Goal: Task Accomplishment & Management: Manage account settings

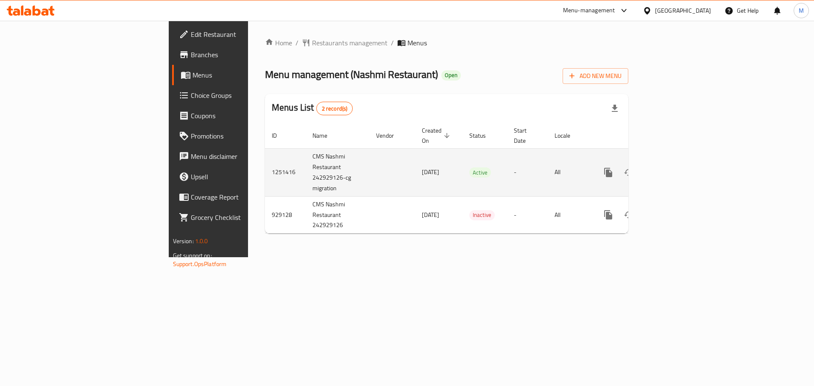
click at [675, 168] on icon "enhanced table" at bounding box center [670, 173] width 10 height 10
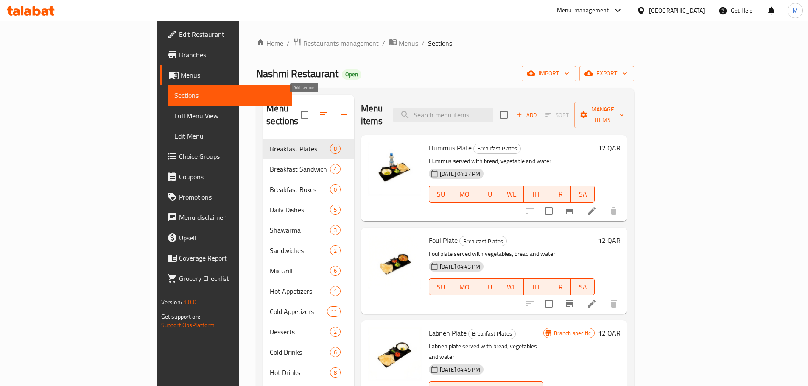
click at [339, 110] on icon "button" at bounding box center [344, 115] width 10 height 10
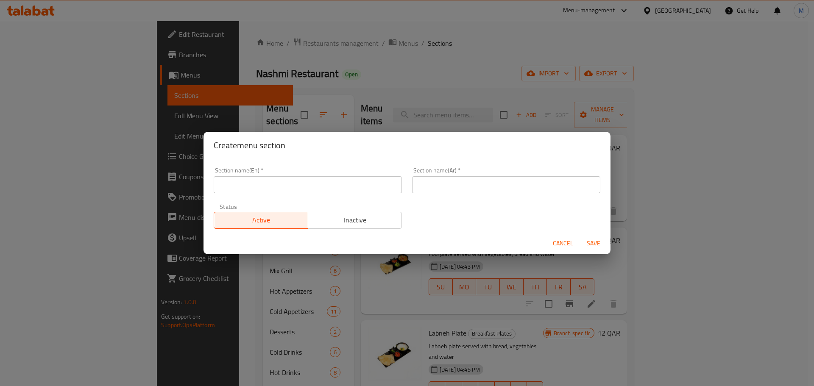
click at [247, 188] on input "text" at bounding box center [308, 184] width 188 height 17
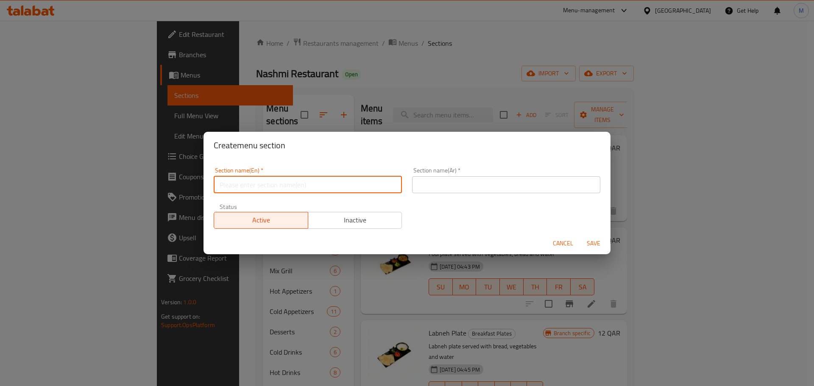
type input "M41"
click at [493, 188] on input "text" at bounding box center [506, 184] width 188 height 17
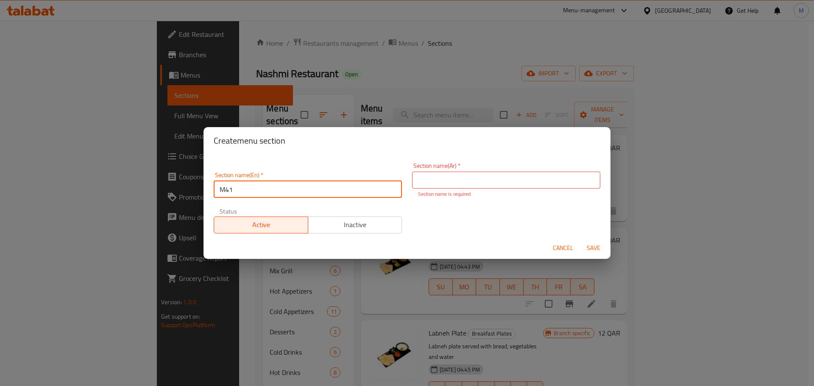
drag, startPoint x: 268, startPoint y: 183, endPoint x: 215, endPoint y: 183, distance: 53.0
click at [215, 183] on input "M41" at bounding box center [308, 189] width 188 height 17
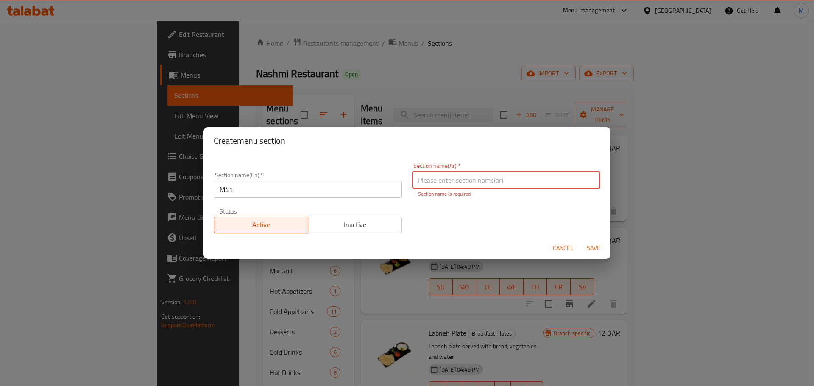
click at [504, 181] on input "text" at bounding box center [506, 180] width 188 height 17
paste input "م41"
type input "م41"
click at [594, 249] on button "Save" at bounding box center [593, 249] width 27 height 16
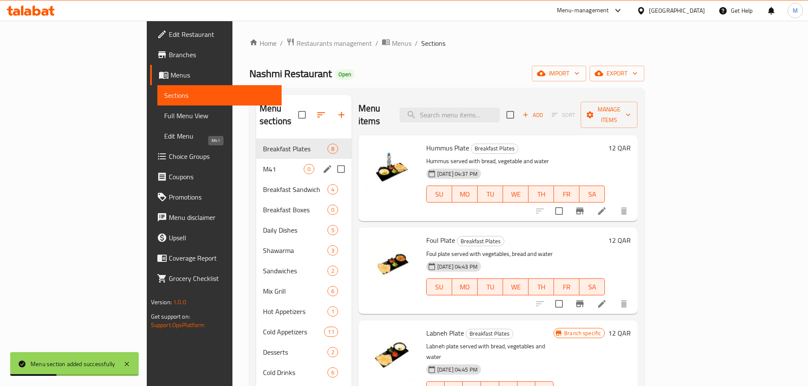
click at [263, 164] on span "M41" at bounding box center [283, 169] width 41 height 10
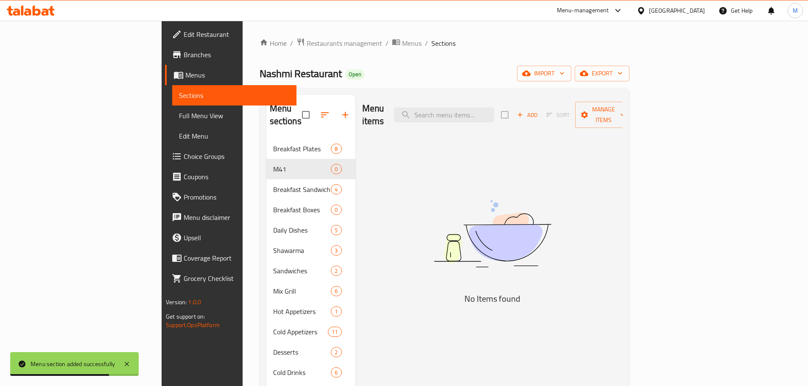
click at [340, 110] on icon "button" at bounding box center [345, 115] width 10 height 10
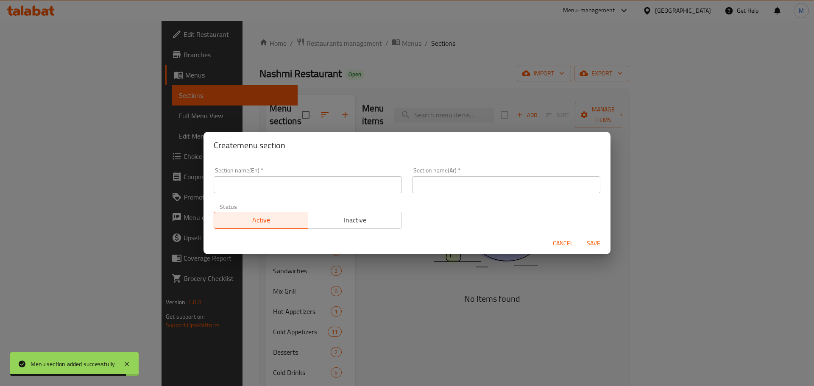
drag, startPoint x: 561, startPoint y: 241, endPoint x: 526, endPoint y: 242, distance: 35.2
click at [562, 241] on span "Cancel" at bounding box center [563, 243] width 20 height 11
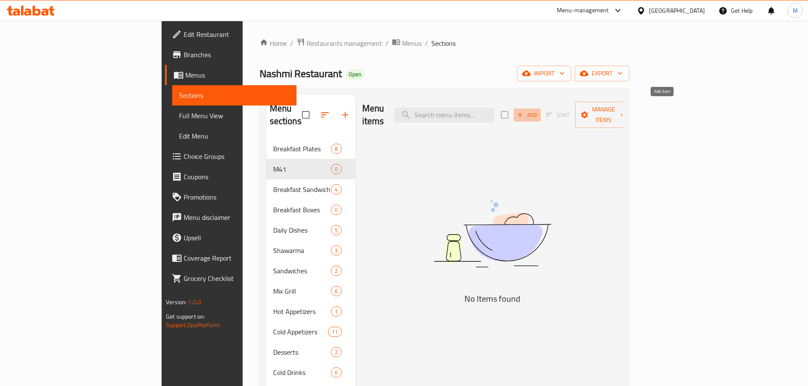
click at [539, 110] on span "Add" at bounding box center [527, 115] width 23 height 10
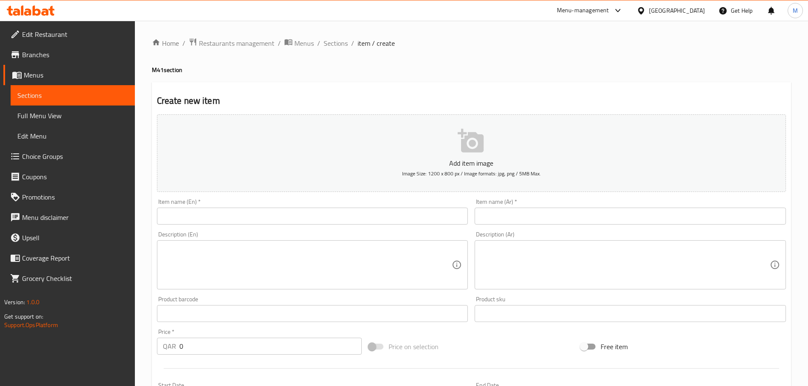
click at [285, 215] on input "text" at bounding box center [312, 216] width 311 height 17
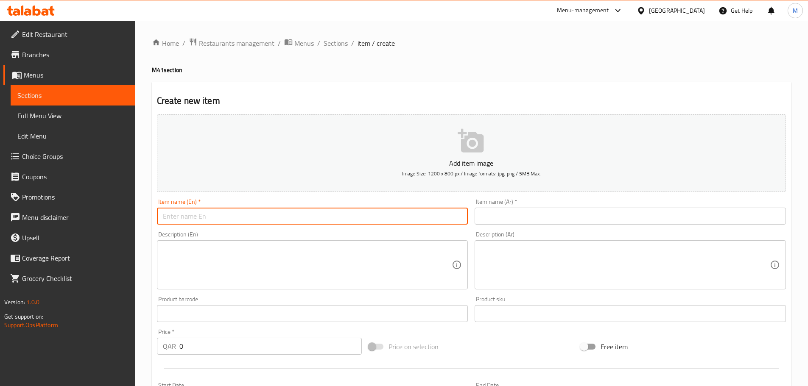
paste input "Kofta with Rice Combo"
type input "Kofta with Rice Combo"
click at [509, 218] on input "text" at bounding box center [630, 216] width 311 height 17
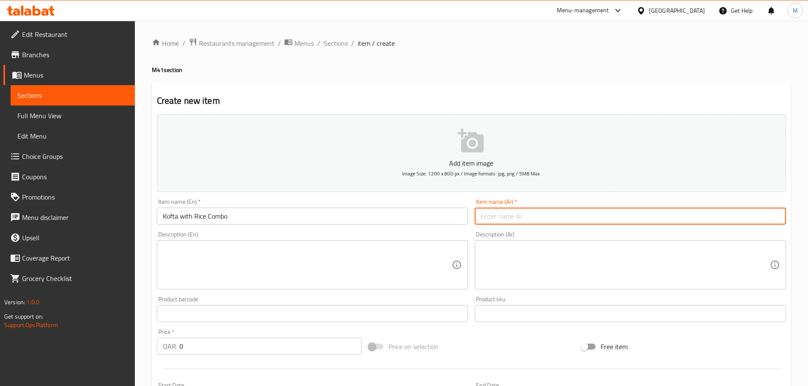
paste input "وجبة كفتة مع أرز"
type input "وجبة كفتة مع أرز"
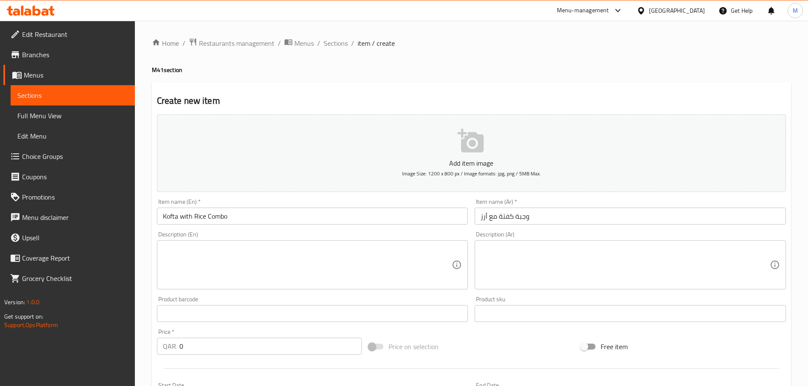
click at [422, 229] on div "Description (En) Description (En)" at bounding box center [313, 260] width 318 height 65
click at [254, 259] on textarea at bounding box center [307, 265] width 289 height 40
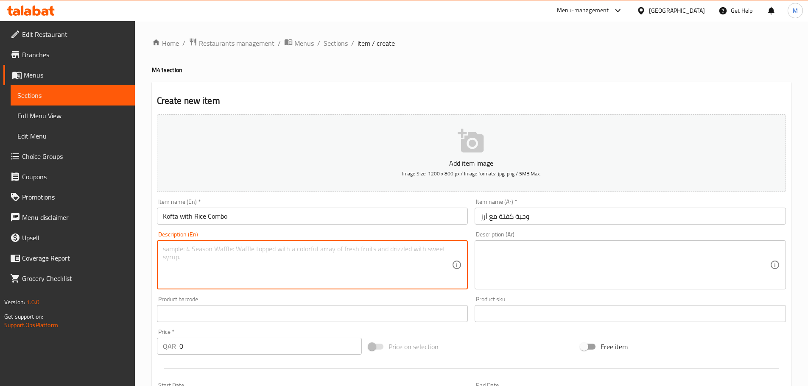
paste textarea "Two Pcs Kofta Stick served on Rice and Tomato sauce and yoghurt sauce and Kinza…"
type textarea "Two Pcs Kofta Stick served on Rice and Tomato sauce and yoghurt sauce and Kinza…"
click at [509, 249] on textarea at bounding box center [625, 265] width 289 height 40
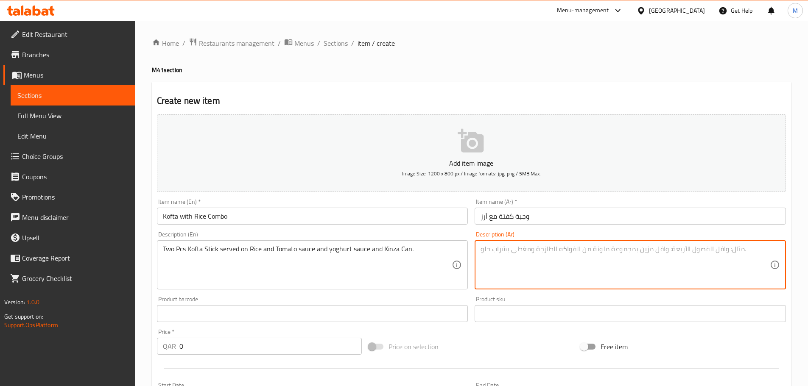
paste textarea "قطعتين من كفتة اللحم تقدم مع الأرز وصلصة الطماطم وصلصة الزبادي وعلبة الكينزا."
type textarea "قطعتين من كفتة اللحم تقدم مع الأرز وصلصة الطماطم وصلصة الزبادي وعلبة الكينزا."
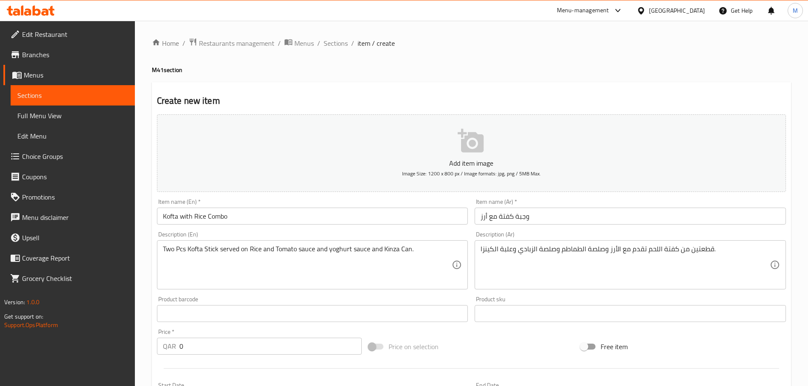
click at [470, 267] on div "Description (En) Two Pcs Kofta Stick served on Rice and Tomato sauce and yoghur…" at bounding box center [313, 260] width 318 height 65
click at [450, 151] on button "Add item image Image Size: 1200 x 800 px / Image formats: jpg, png / 5MB Max." at bounding box center [471, 154] width 629 height 78
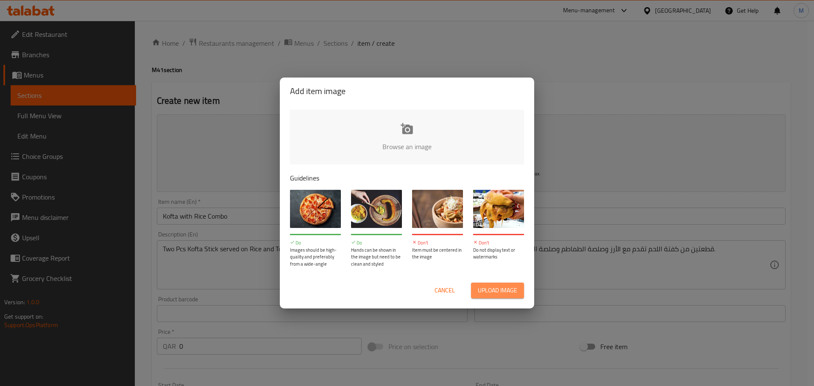
click at [501, 283] on button "Upload image" at bounding box center [497, 291] width 53 height 16
type input "C:\fakepath\1579D4E4-1A8D-4A4D-B9FF-27DFDAE05F01.png"
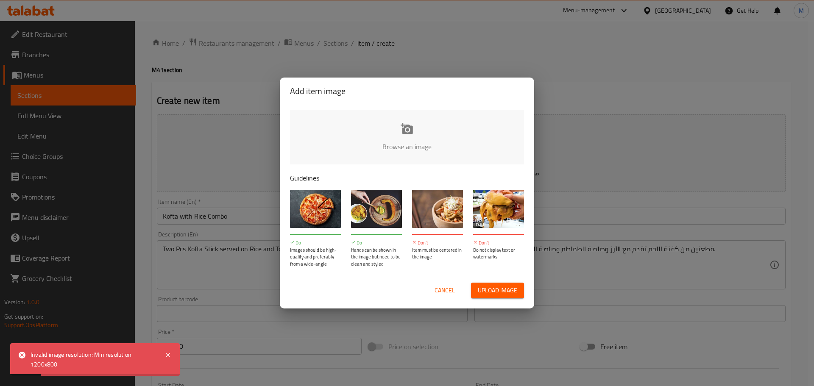
click at [491, 287] on span "Upload image" at bounding box center [497, 290] width 39 height 11
click at [498, 294] on span "Upload image" at bounding box center [497, 290] width 39 height 11
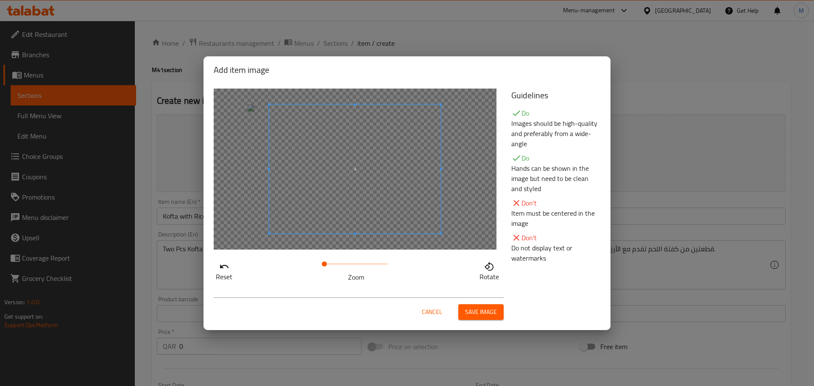
drag, startPoint x: 481, startPoint y: 309, endPoint x: 473, endPoint y: 303, distance: 9.7
click at [481, 310] on span "Save image" at bounding box center [481, 312] width 32 height 11
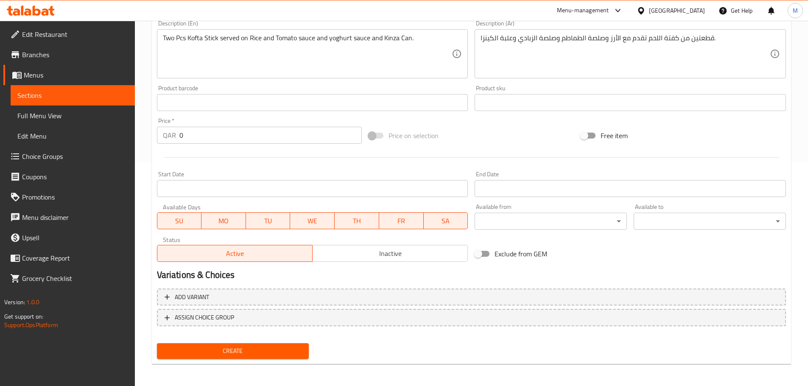
scroll to position [225, 0]
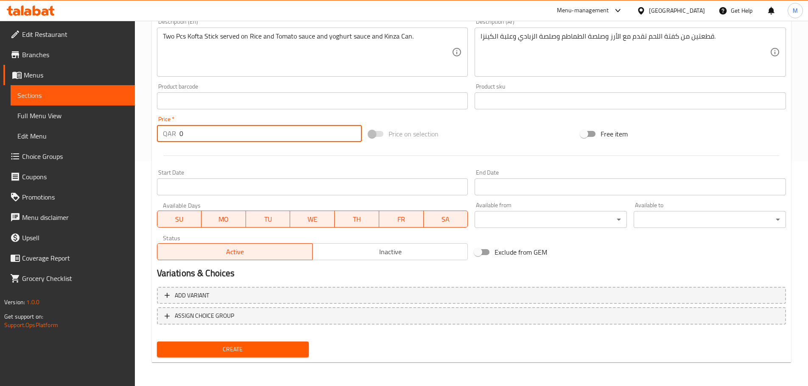
drag, startPoint x: 168, startPoint y: 134, endPoint x: 153, endPoint y: 134, distance: 14.8
click at [153, 134] on div "Create new item Change Image Size: 1200 x 800 px / Image formats: jpg, png / 5M…" at bounding box center [471, 110] width 639 height 506
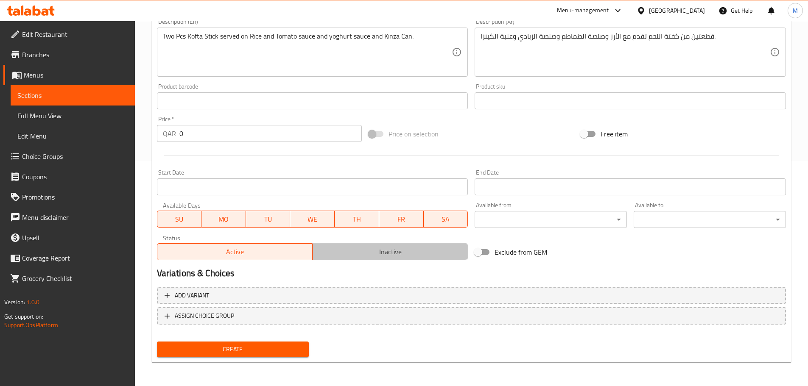
click at [369, 256] on span "Inactive" at bounding box center [390, 252] width 148 height 12
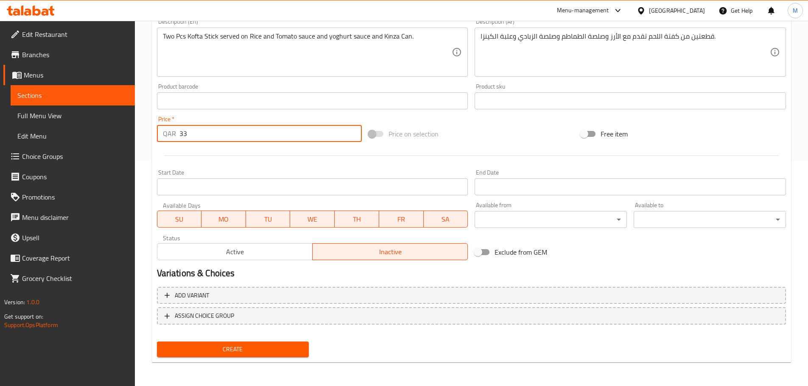
type input "3"
type input "37"
click at [273, 348] on span "Create" at bounding box center [233, 349] width 139 height 11
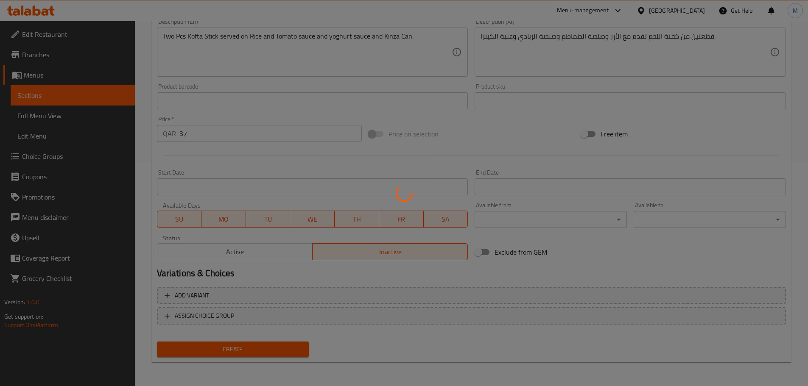
type input "0"
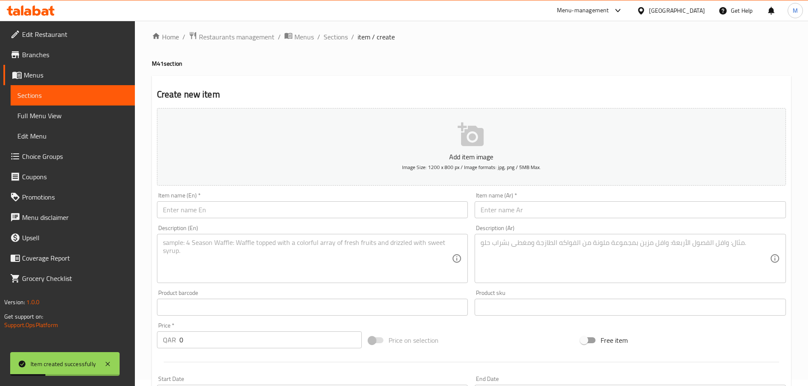
scroll to position [0, 0]
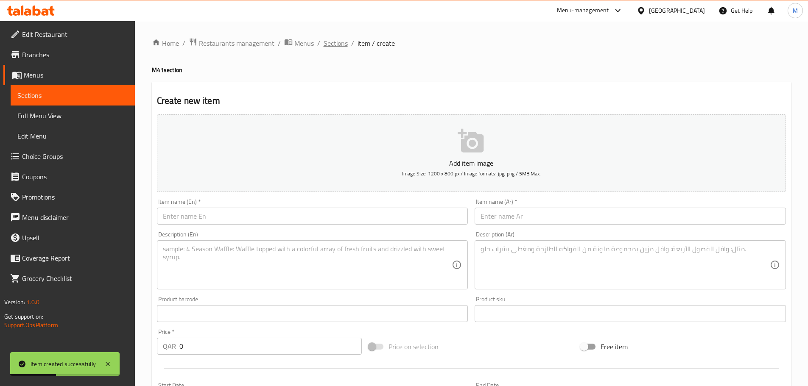
click at [338, 39] on span "Sections" at bounding box center [336, 43] width 24 height 10
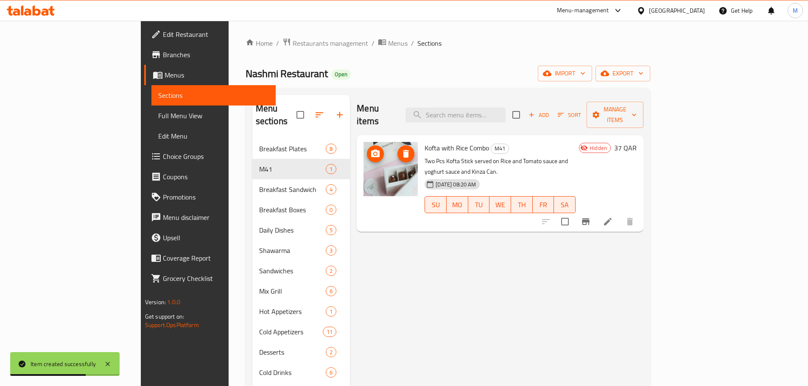
click at [370, 149] on icon "upload picture" at bounding box center [375, 154] width 10 height 10
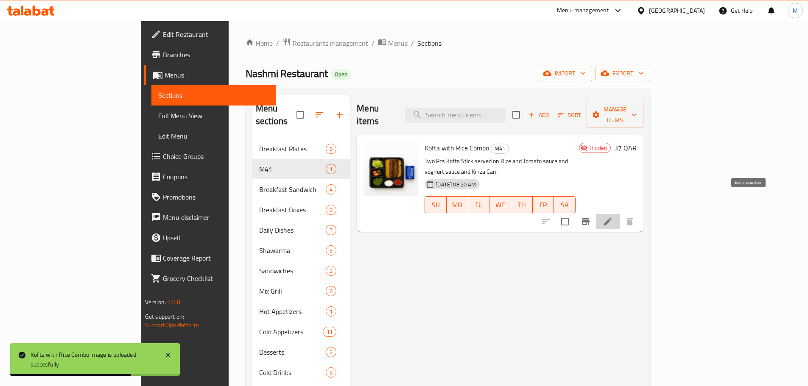
click at [613, 217] on icon at bounding box center [608, 222] width 10 height 10
